Goal: Task Accomplishment & Management: Manage account settings

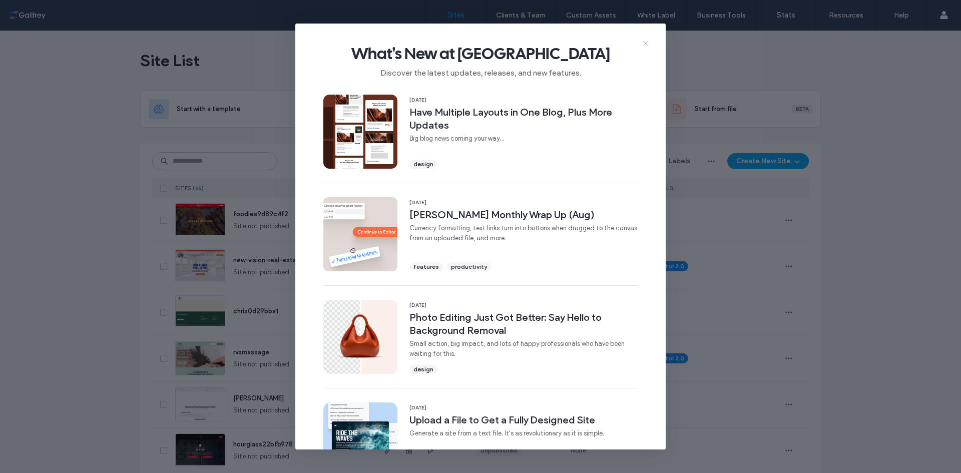
click at [649, 42] on icon at bounding box center [645, 44] width 8 height 8
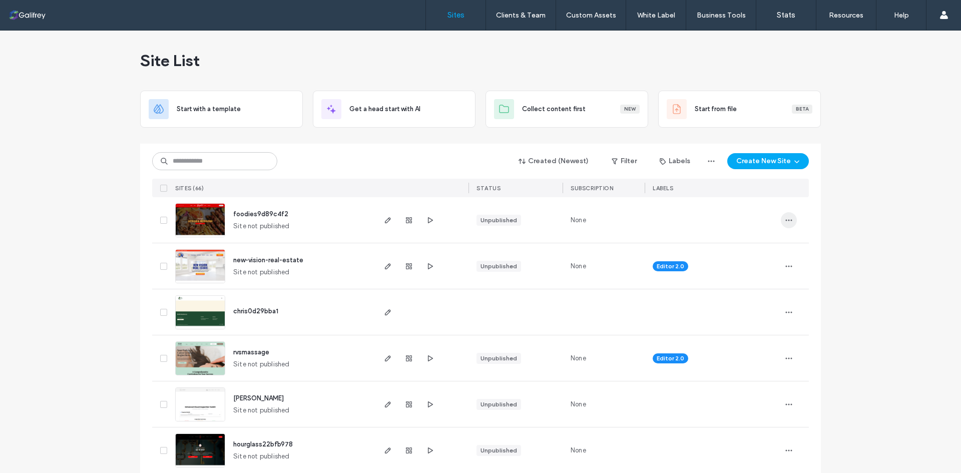
click at [791, 225] on span "button" at bounding box center [789, 220] width 16 height 16
click at [762, 346] on div "Delete Site" at bounding box center [748, 347] width 89 height 19
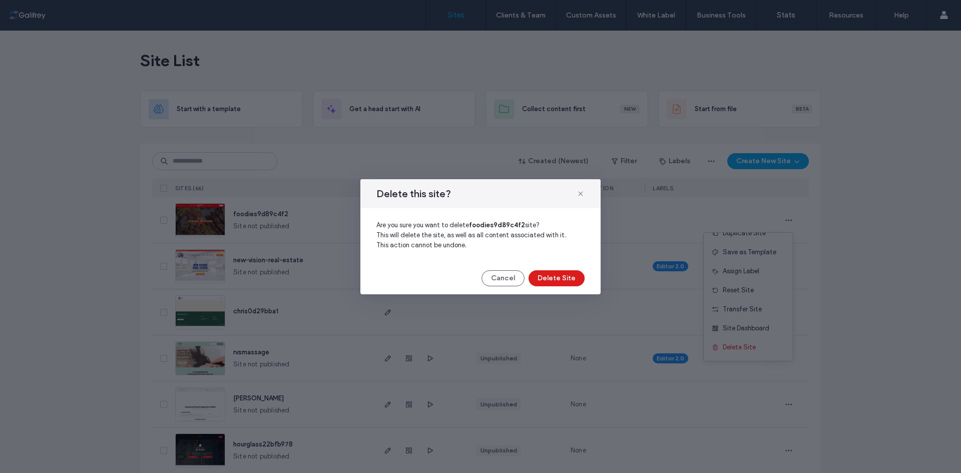
click at [477, 278] on div "Cancel Delete Site" at bounding box center [480, 278] width 208 height 16
click at [490, 282] on button "Cancel" at bounding box center [502, 278] width 43 height 16
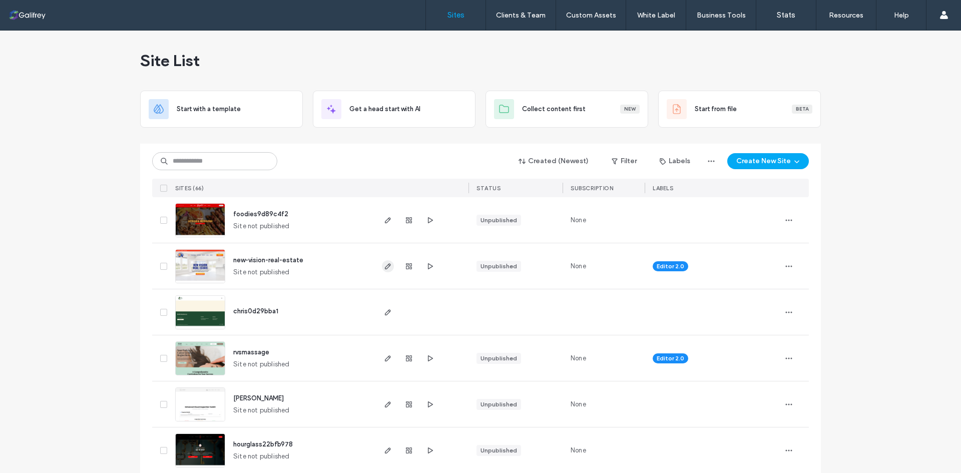
click at [386, 270] on icon "button" at bounding box center [388, 266] width 8 height 8
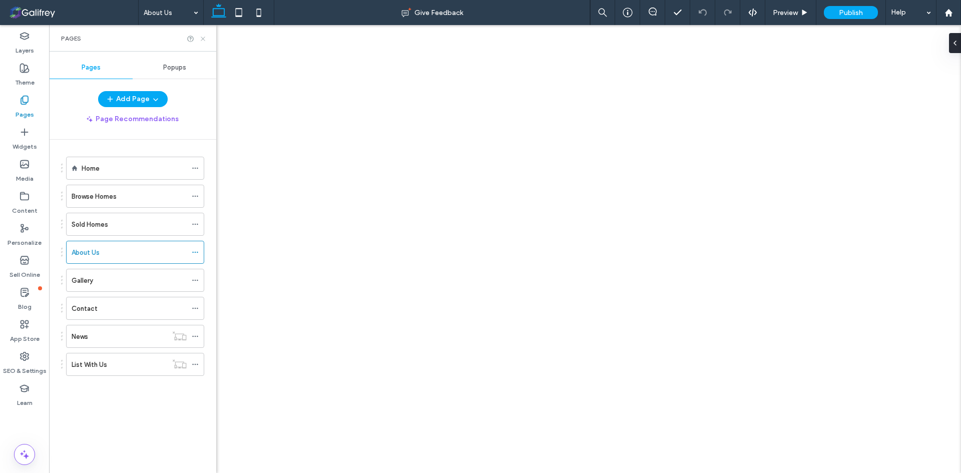
click at [204, 42] on icon at bounding box center [203, 39] width 8 height 8
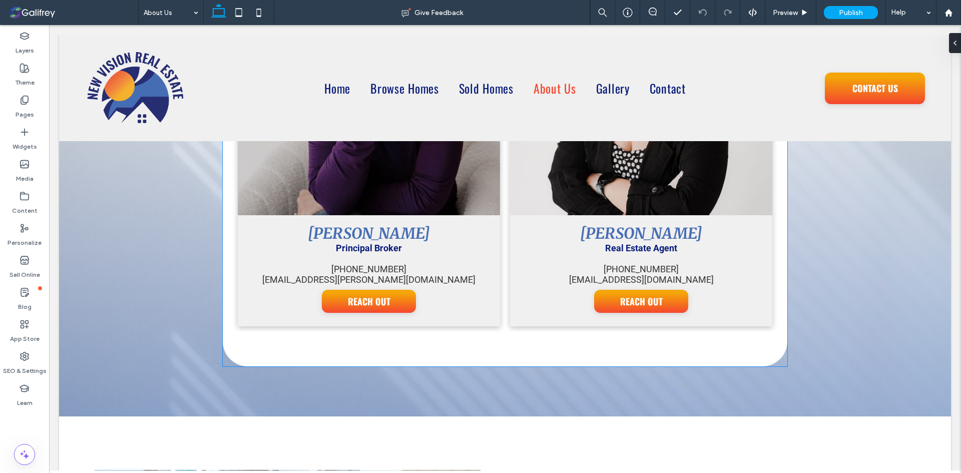
scroll to position [1401, 0]
click at [792, 12] on span "Preview" at bounding box center [785, 13] width 25 height 9
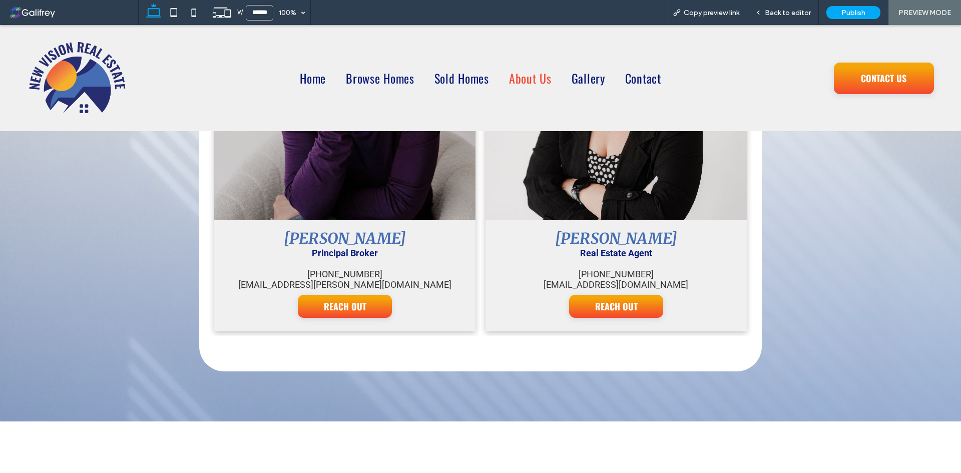
scroll to position [1388, 0]
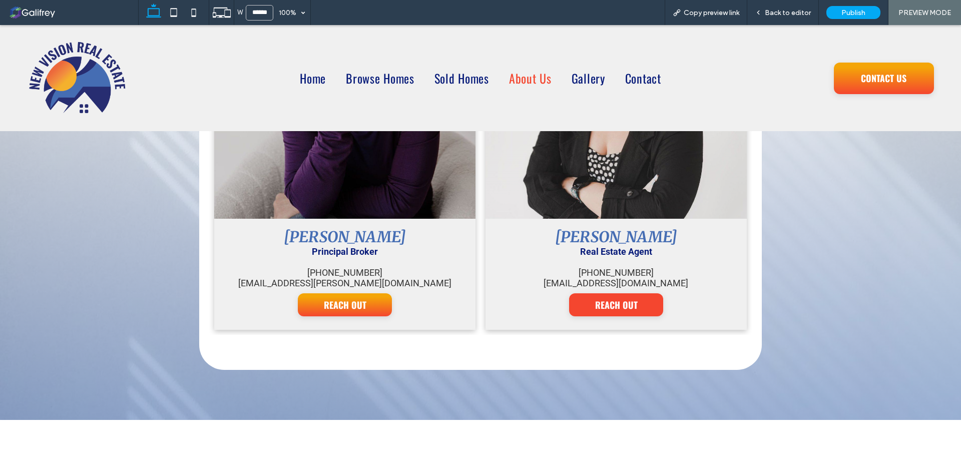
click at [614, 316] on span "REACH OUT" at bounding box center [616, 304] width 63 height 23
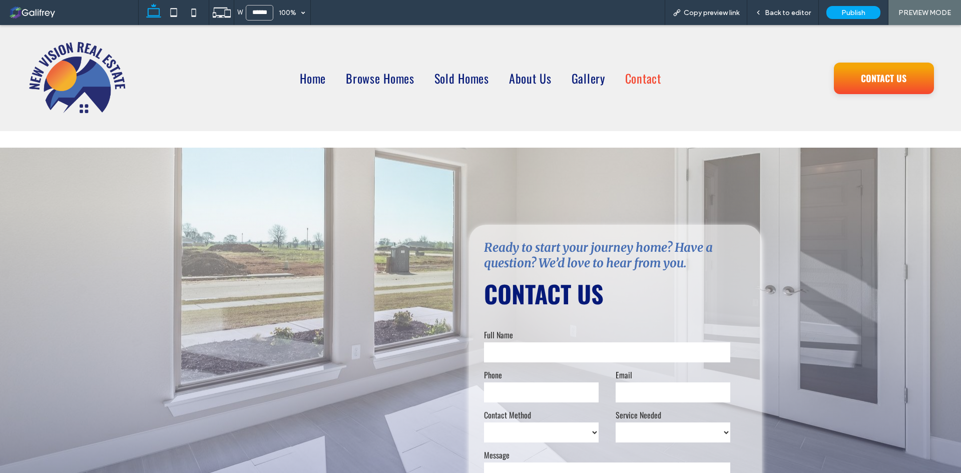
scroll to position [350, 0]
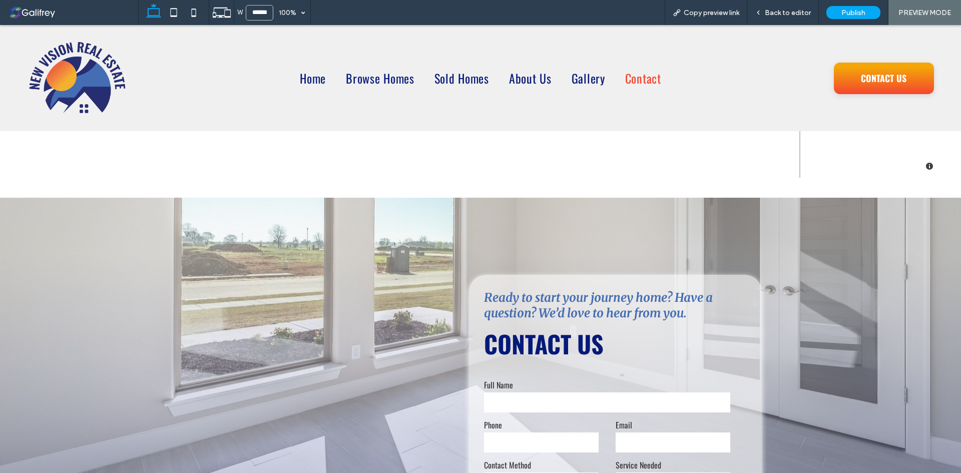
click at [456, 272] on div "**********" at bounding box center [480, 454] width 600 height 512
click at [180, 241] on div "**********" at bounding box center [480, 454] width 600 height 512
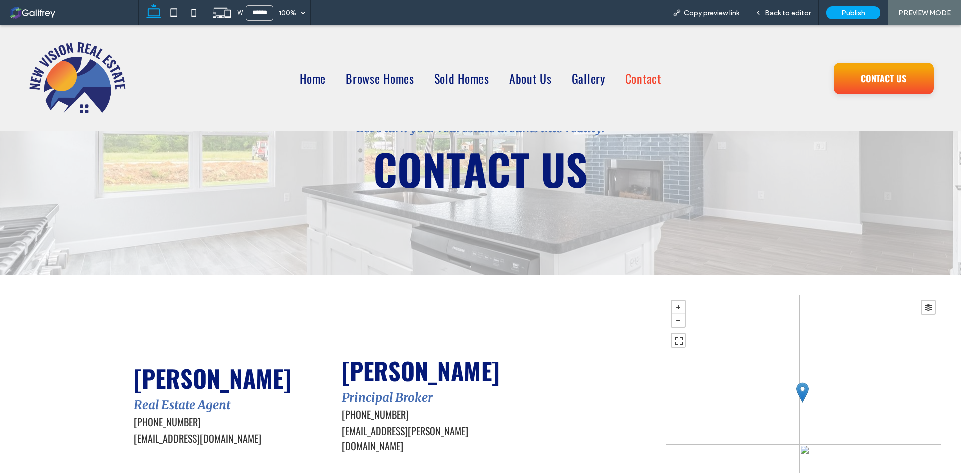
scroll to position [0, 0]
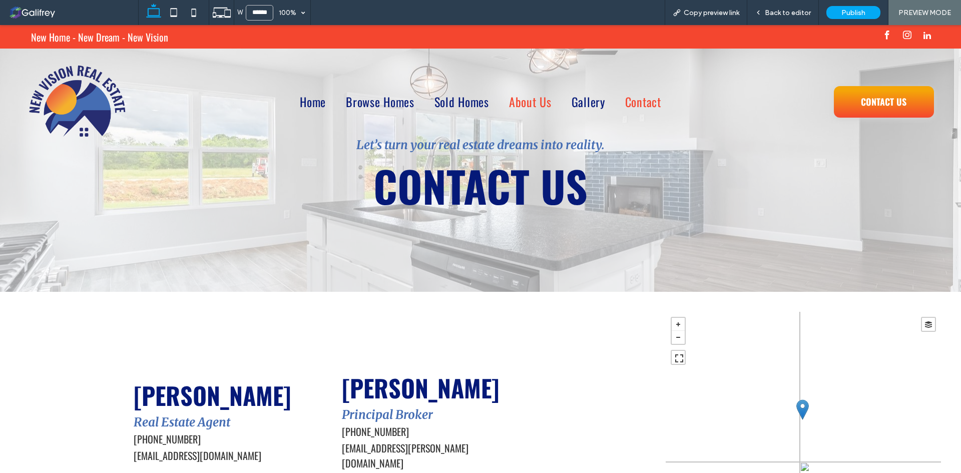
click at [528, 108] on span "About Us" at bounding box center [530, 102] width 43 height 18
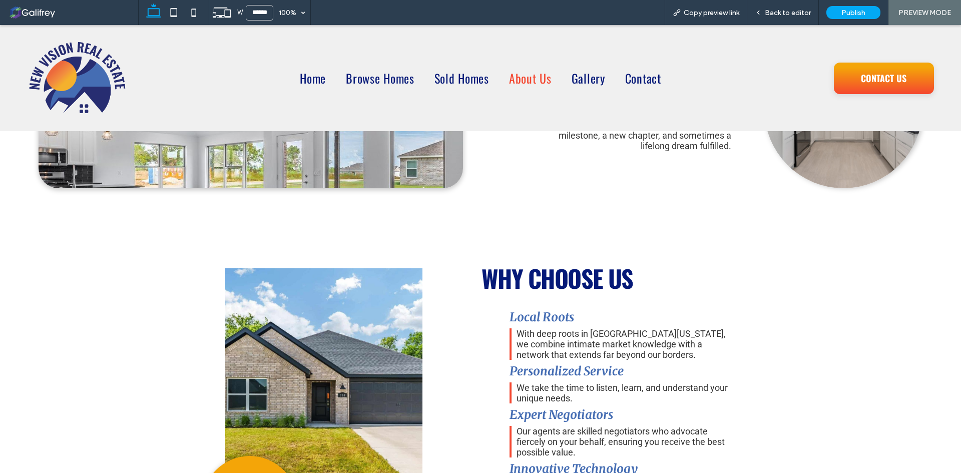
scroll to position [650, 0]
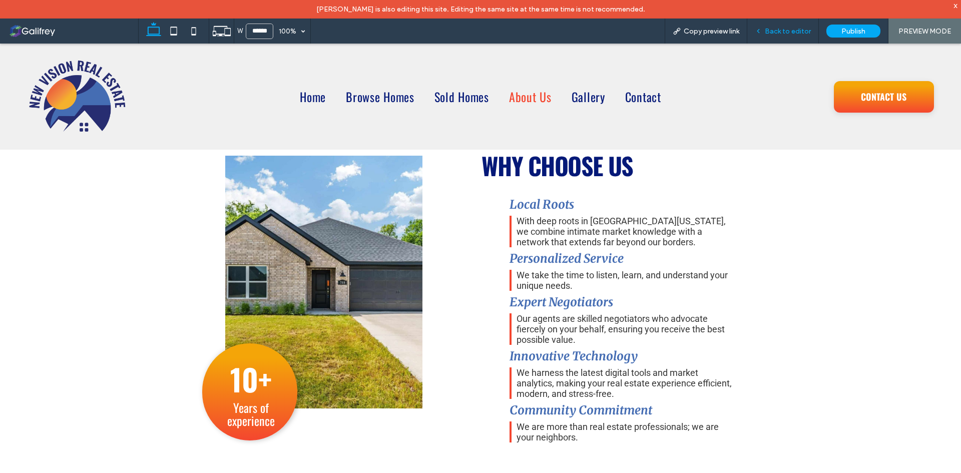
click at [781, 36] on div "Back to editor" at bounding box center [783, 31] width 72 height 25
click at [783, 28] on span "Back to editor" at bounding box center [788, 31] width 46 height 9
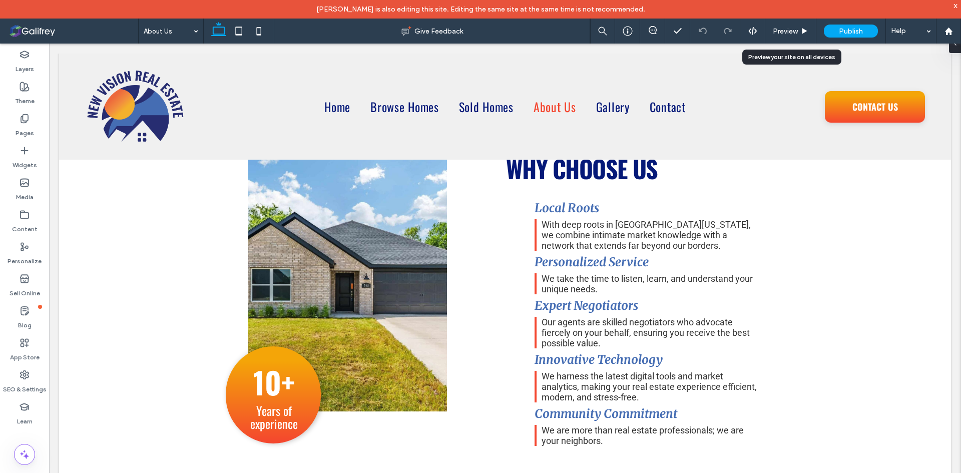
scroll to position [659, 0]
click at [950, 21] on div at bounding box center [948, 31] width 25 height 25
